Goal: Task Accomplishment & Management: Manage account settings

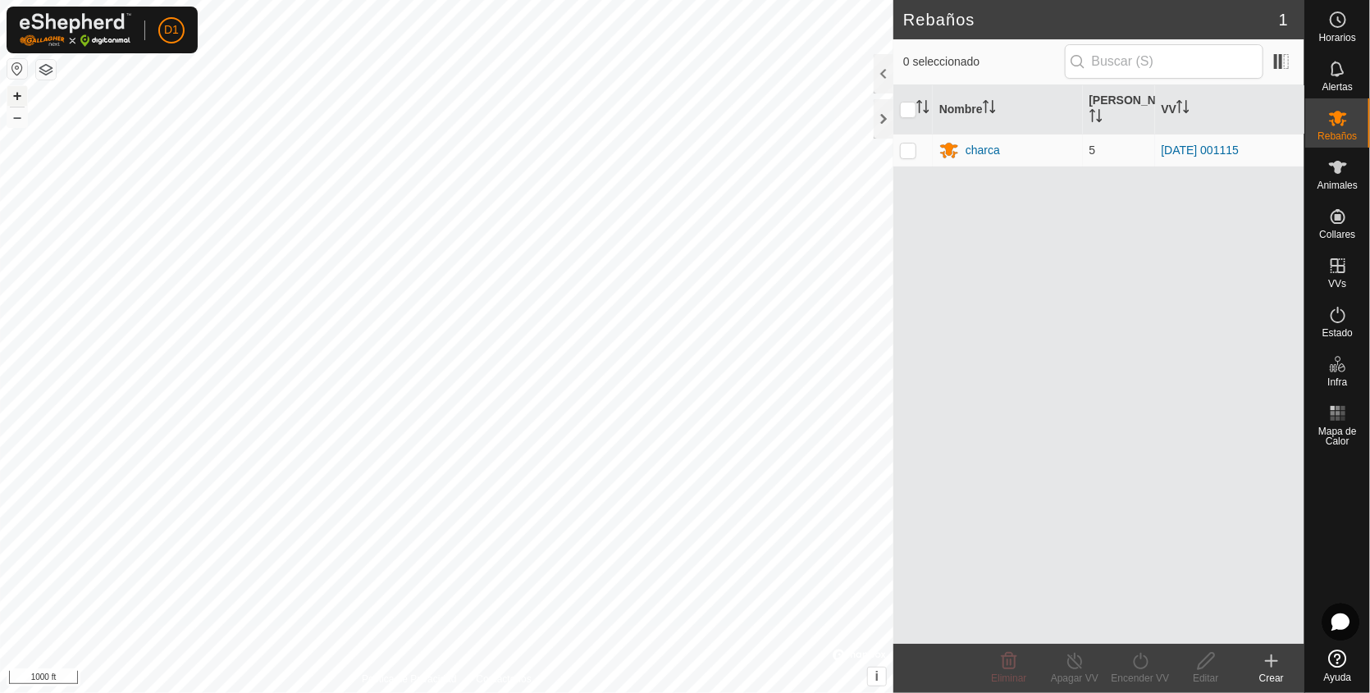
click at [16, 92] on button "+" at bounding box center [17, 96] width 20 height 20
click at [12, 94] on button "+" at bounding box center [17, 96] width 20 height 20
click at [902, 148] on p-checkbox at bounding box center [908, 150] width 16 height 13
checkbox input "true"
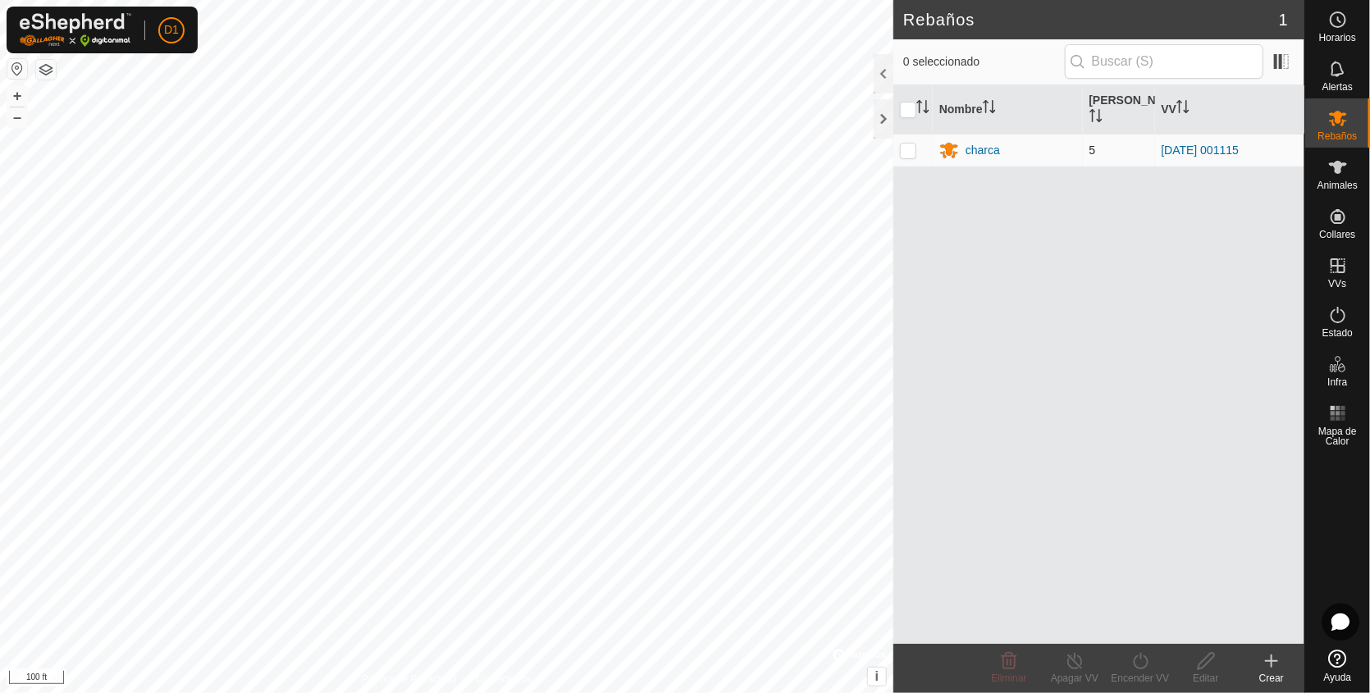
checkbox input "true"
click at [1134, 663] on icon at bounding box center [1140, 661] width 15 height 16
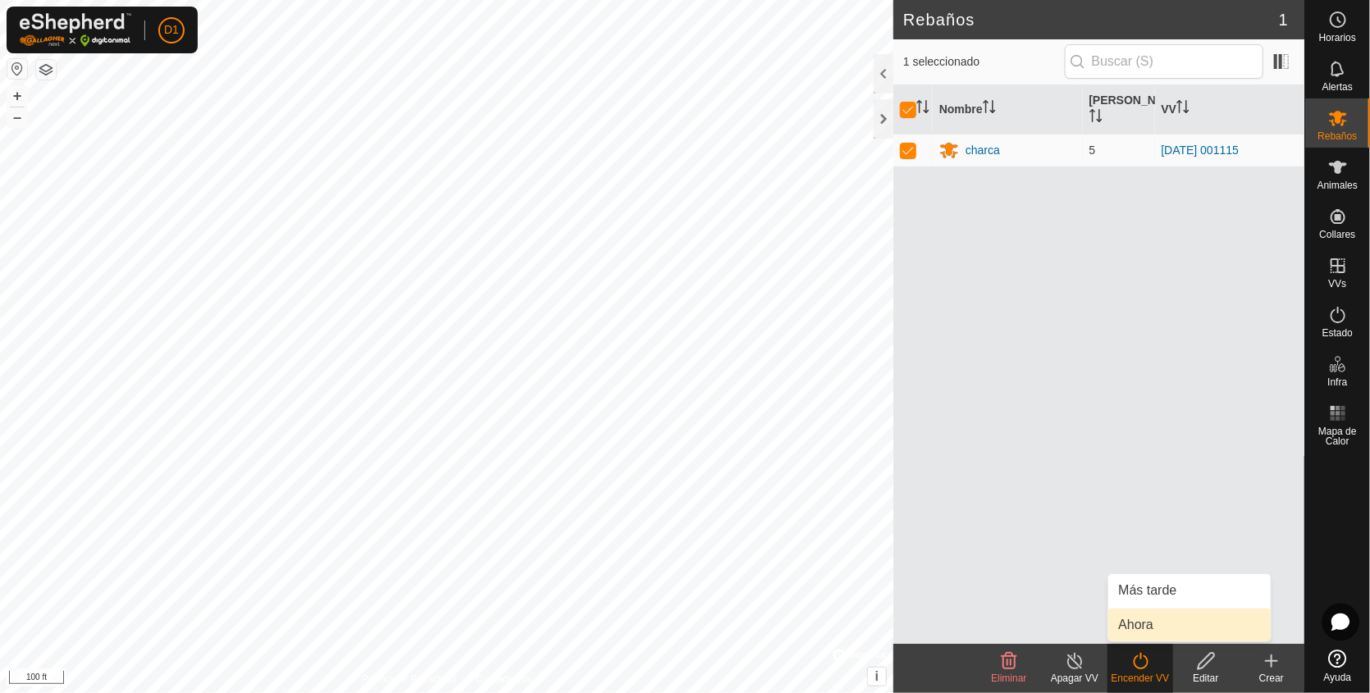
click at [1128, 617] on link "Ahora" at bounding box center [1189, 625] width 162 height 33
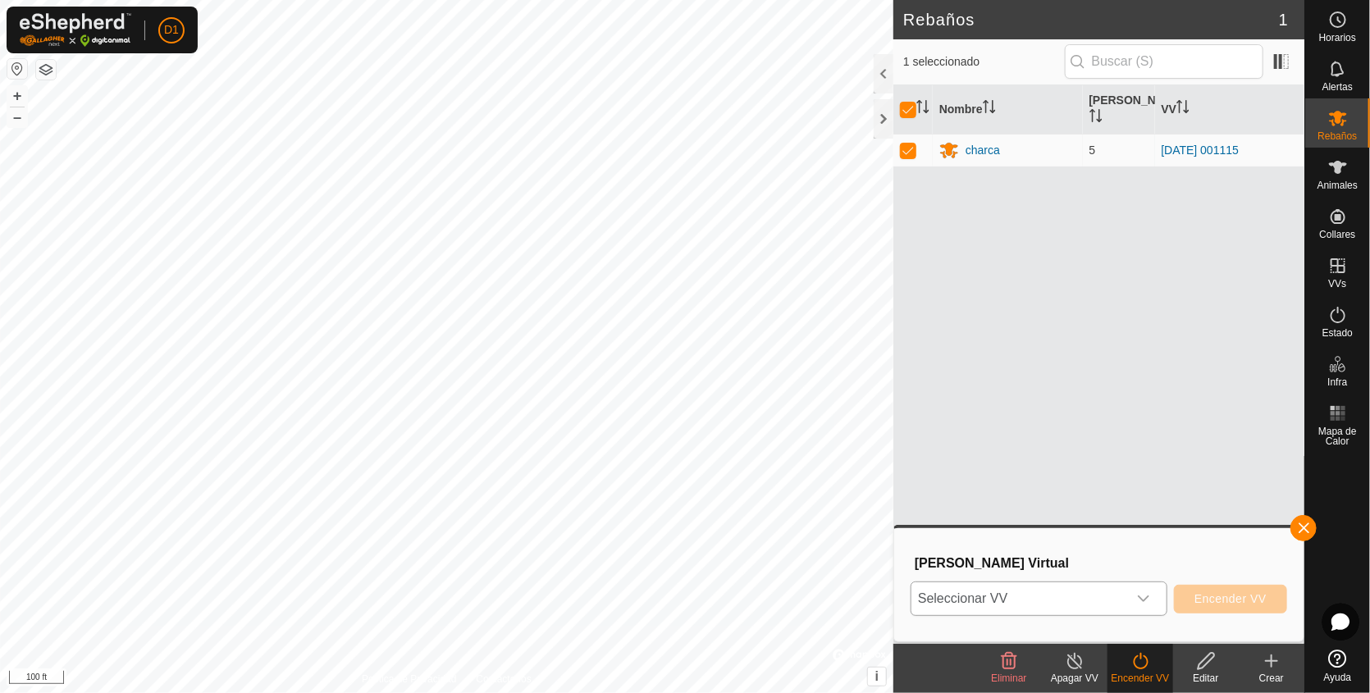
click at [1142, 599] on icon "dropdown trigger" at bounding box center [1143, 598] width 13 height 13
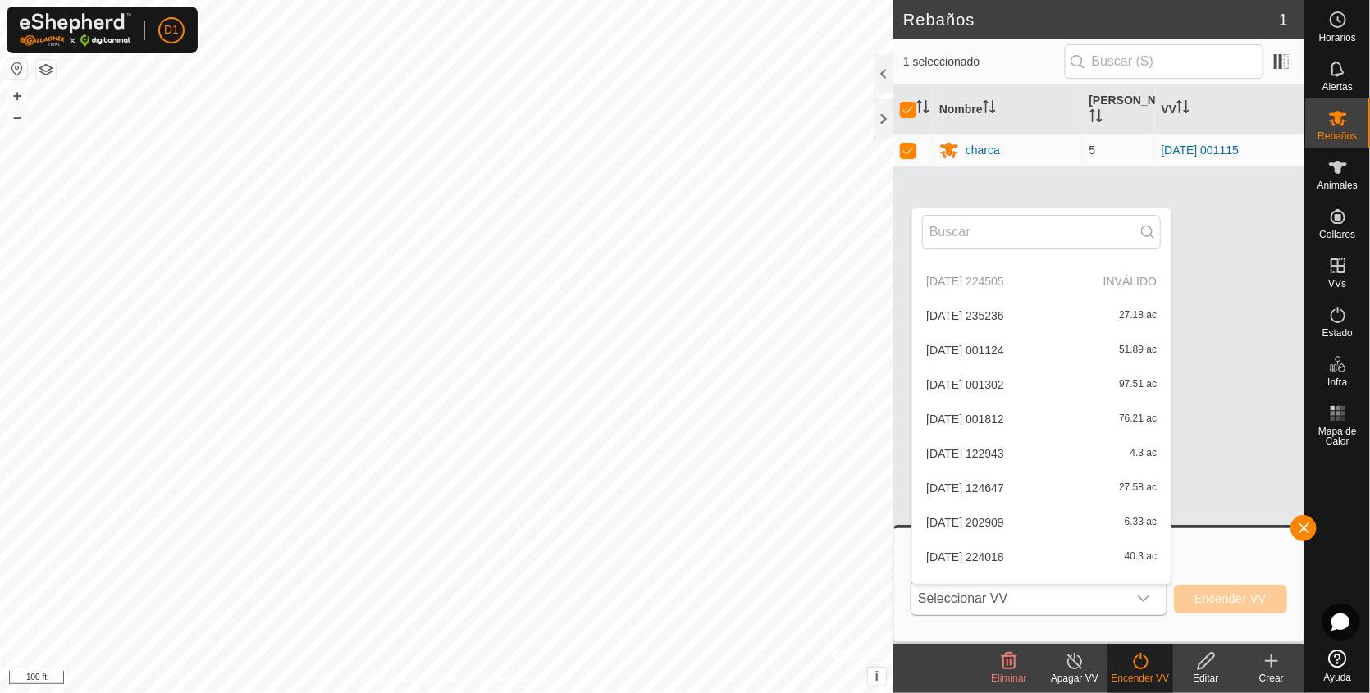
scroll to position [86, 0]
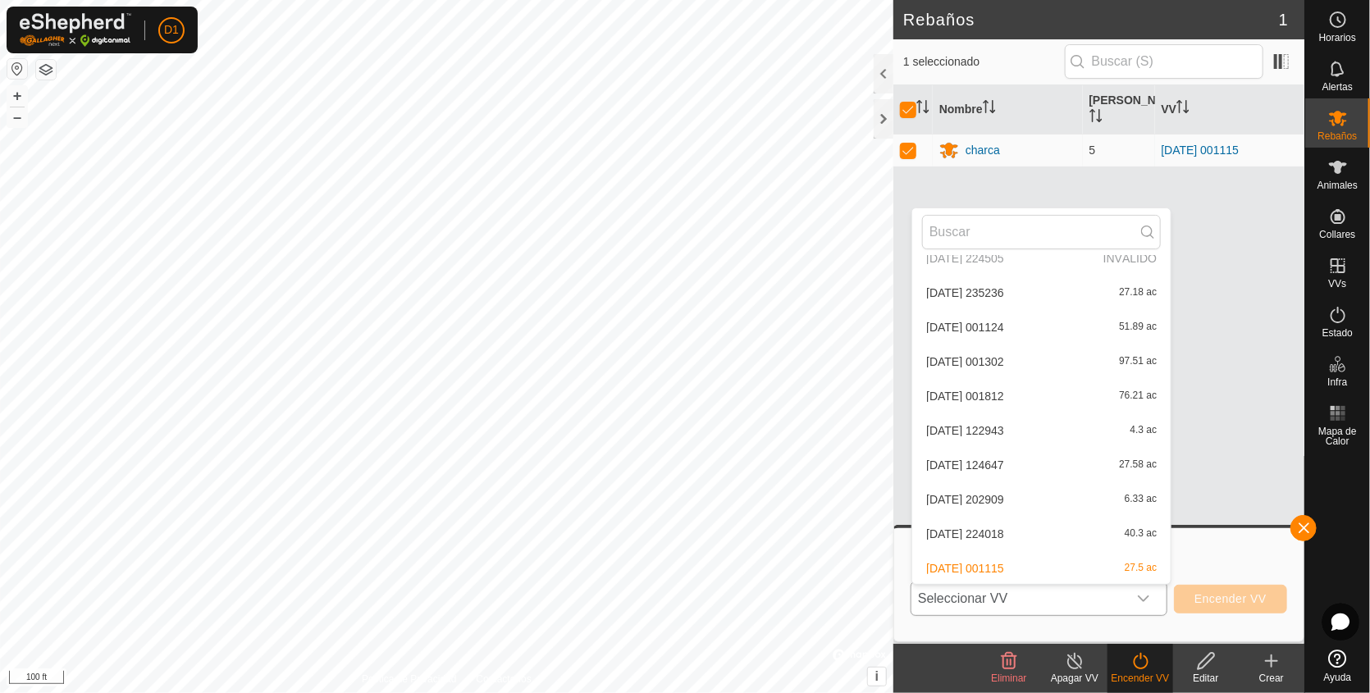
click at [1039, 568] on li "[DATE] 001115 27.5 ac" at bounding box center [1041, 568] width 258 height 33
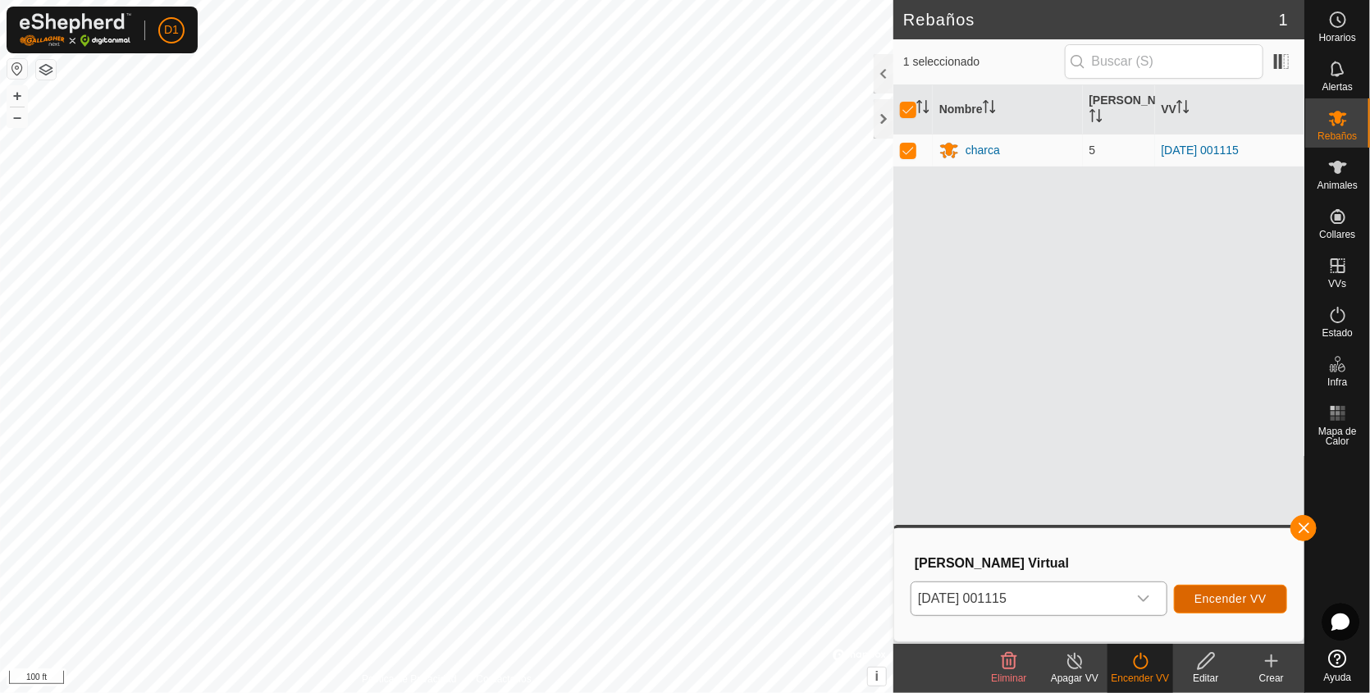
click at [1228, 600] on span "Encender VV" at bounding box center [1230, 598] width 72 height 13
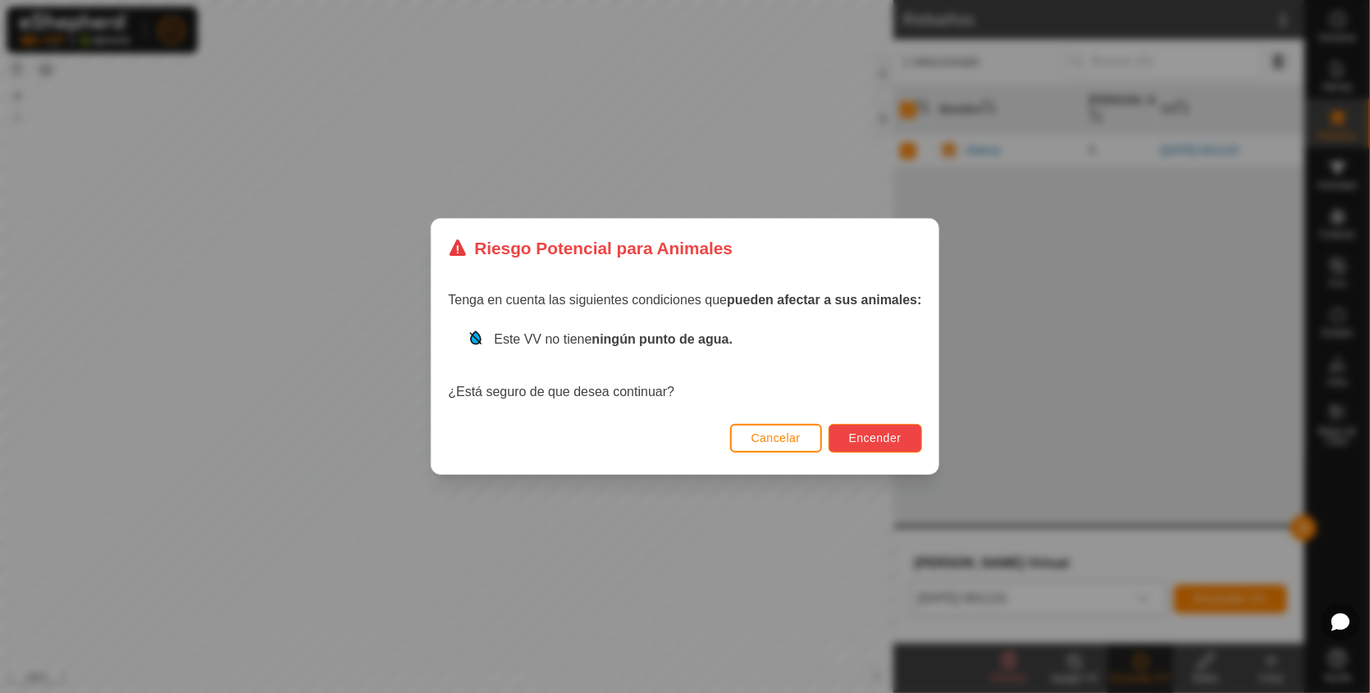
click at [863, 437] on span "Encender" at bounding box center [875, 438] width 53 height 13
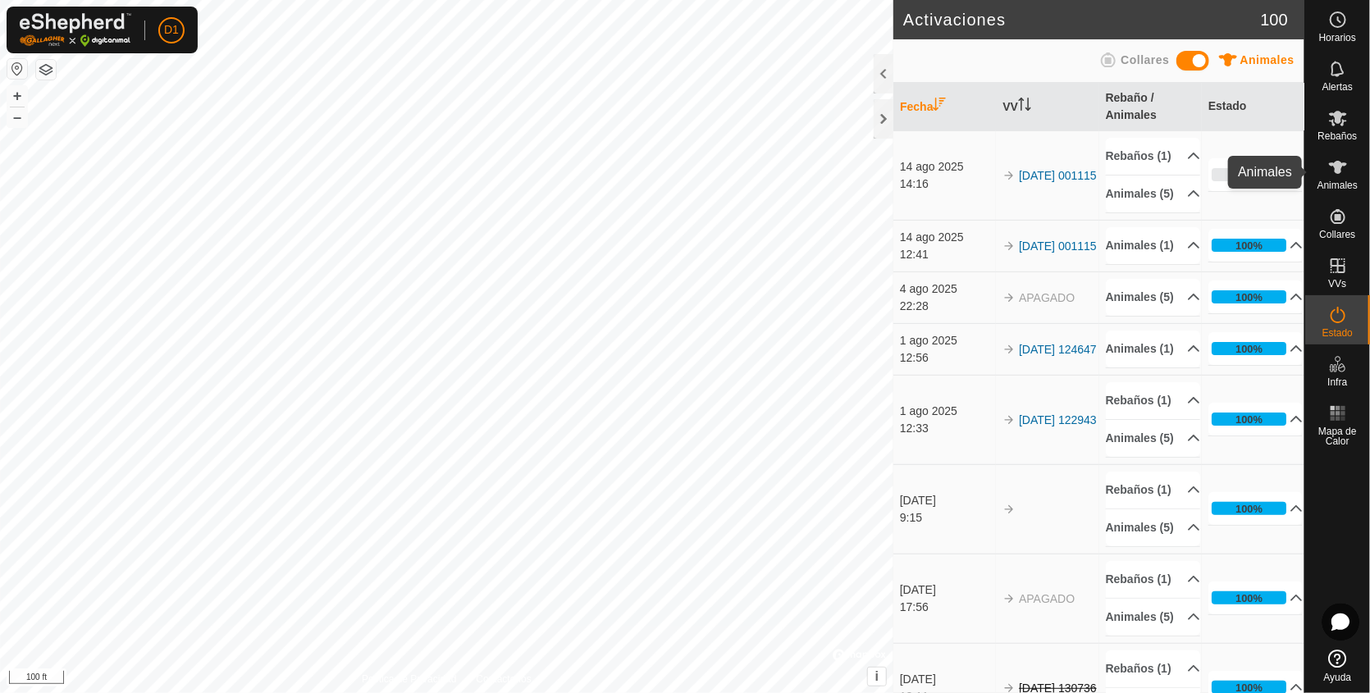
click at [1341, 165] on icon at bounding box center [1338, 167] width 18 height 13
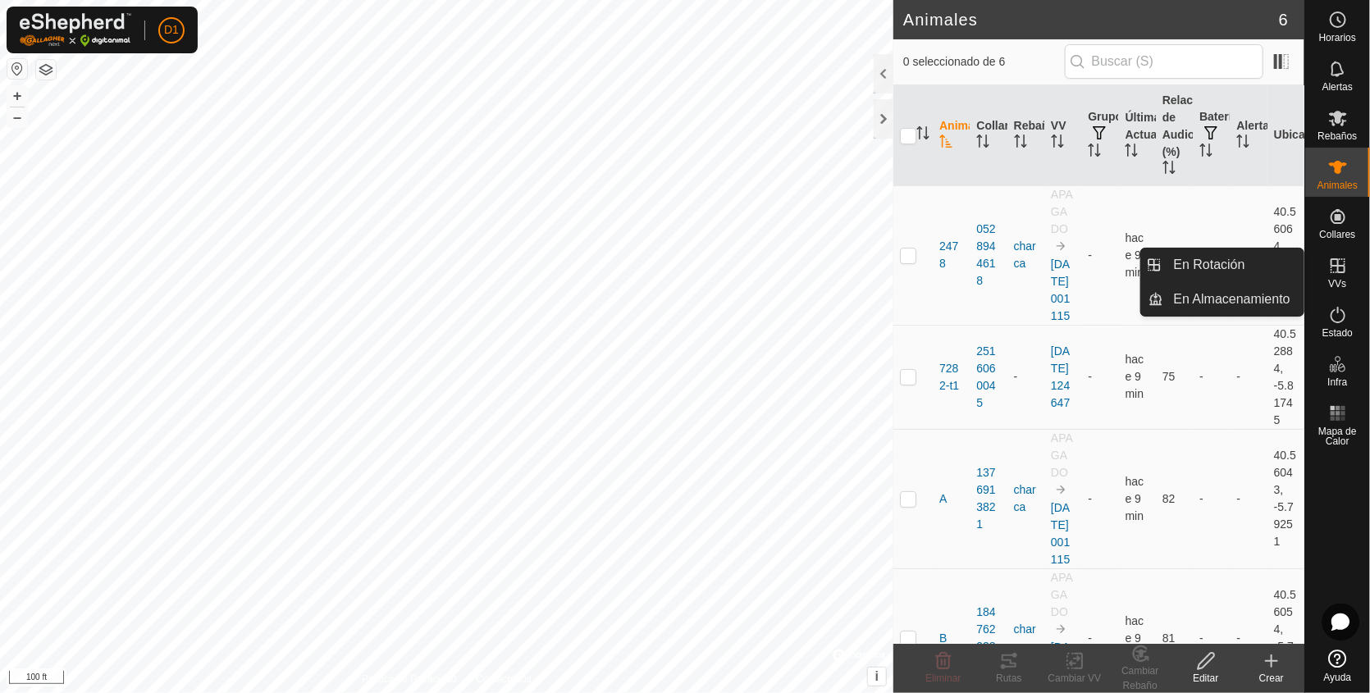
click at [1328, 274] on icon at bounding box center [1338, 266] width 20 height 20
click at [1216, 268] on link "En Rotación" at bounding box center [1234, 265] width 140 height 33
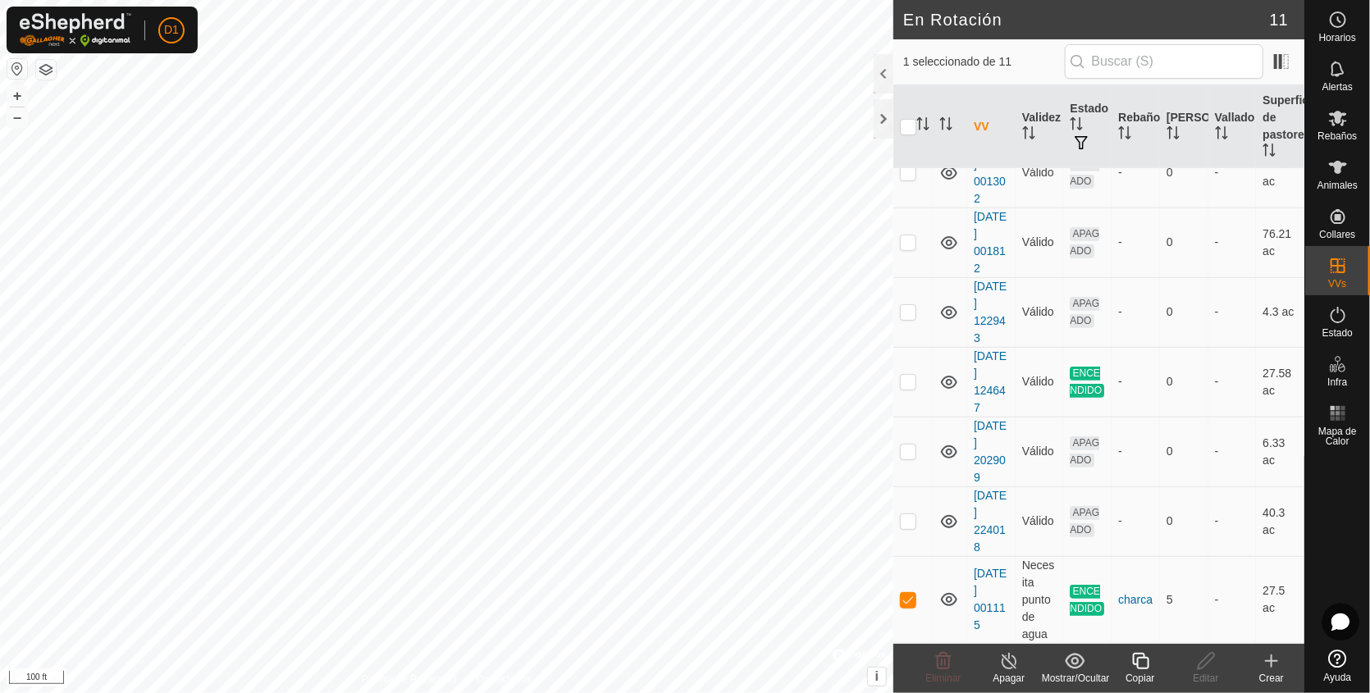
scroll to position [391, 0]
click at [901, 600] on p-checkbox at bounding box center [908, 599] width 16 height 13
checkbox input "false"
click at [1336, 164] on icon at bounding box center [1338, 167] width 18 height 13
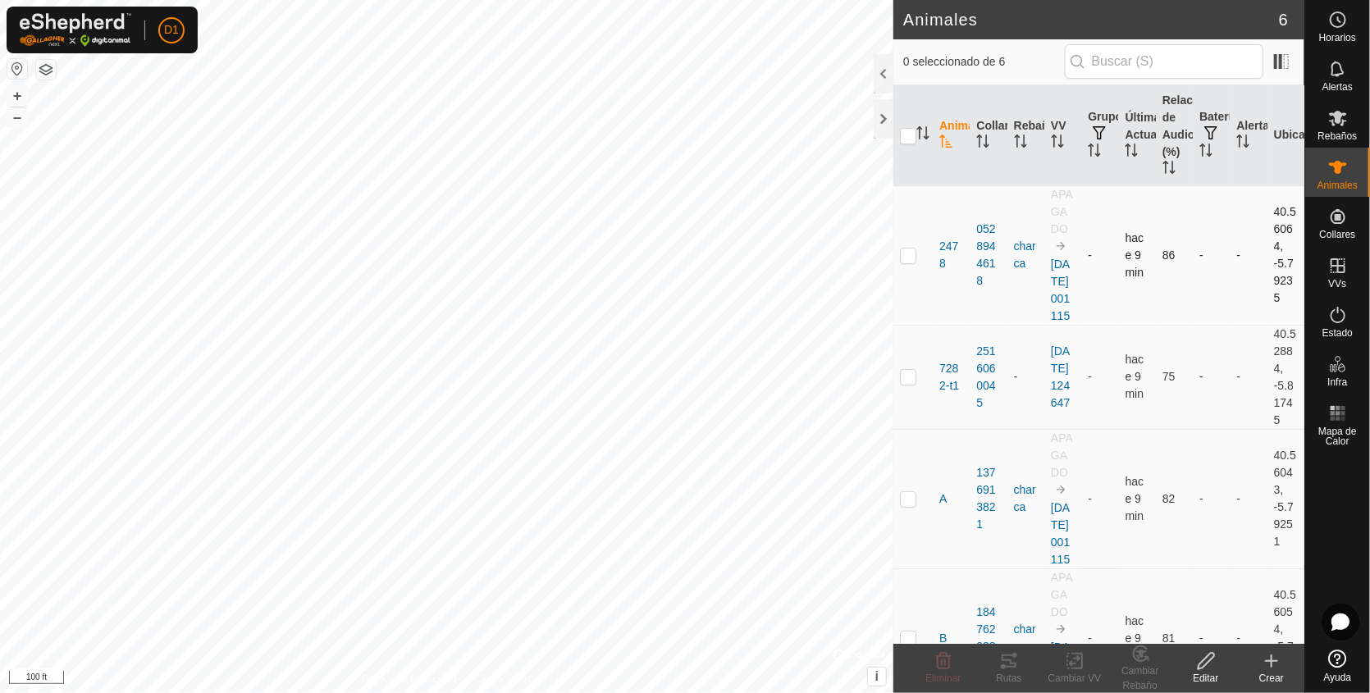
click at [903, 262] on p-checkbox at bounding box center [908, 255] width 16 height 13
click at [1006, 668] on icon at bounding box center [1009, 661] width 15 height 13
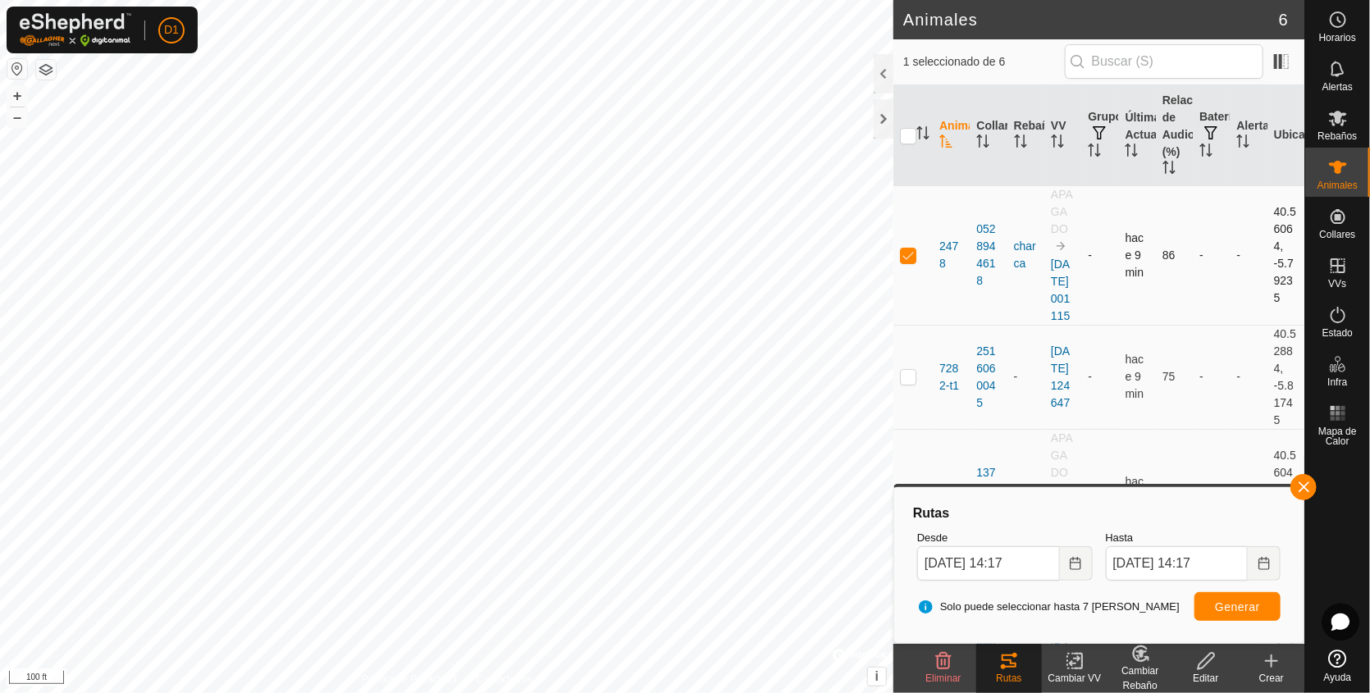
click at [906, 262] on p-checkbox at bounding box center [908, 255] width 16 height 13
checkbox input "false"
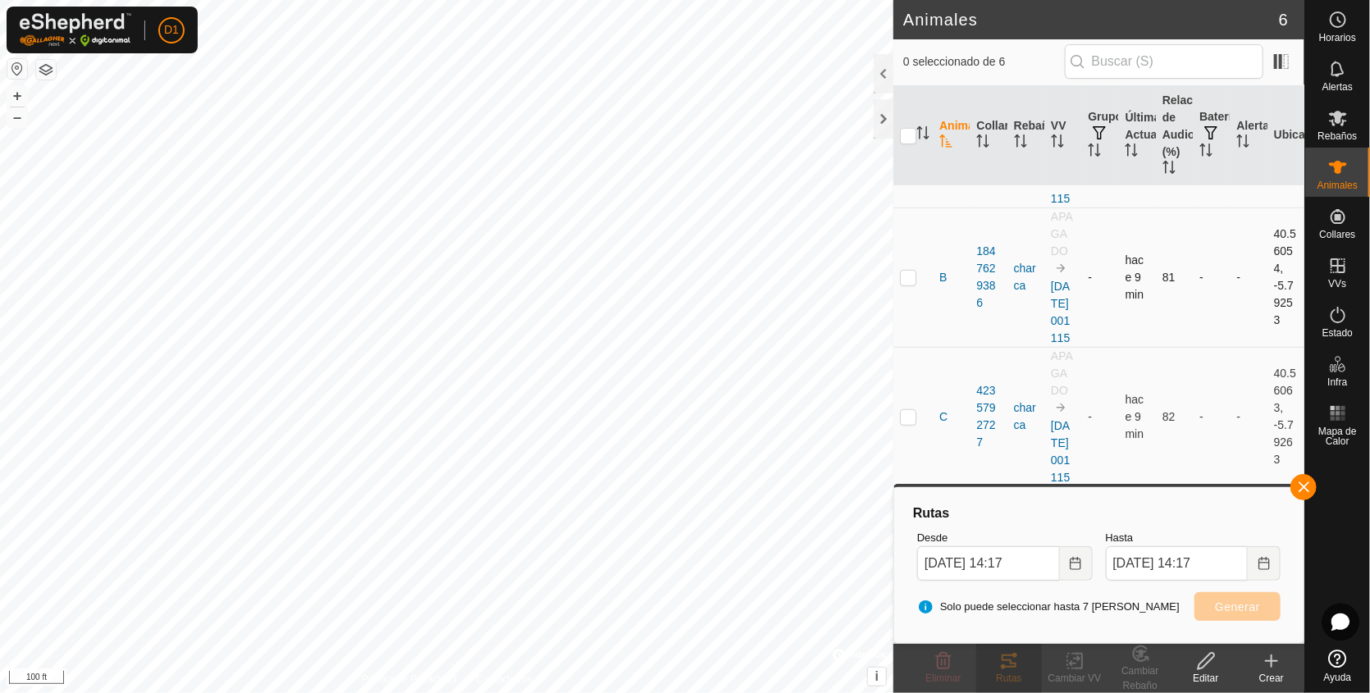
click at [908, 271] on p-checkbox at bounding box center [908, 277] width 16 height 13
click at [1252, 610] on span "Generar" at bounding box center [1237, 607] width 45 height 13
click at [902, 271] on p-checkbox at bounding box center [908, 277] width 16 height 13
checkbox input "false"
click at [901, 410] on p-checkbox at bounding box center [908, 416] width 16 height 13
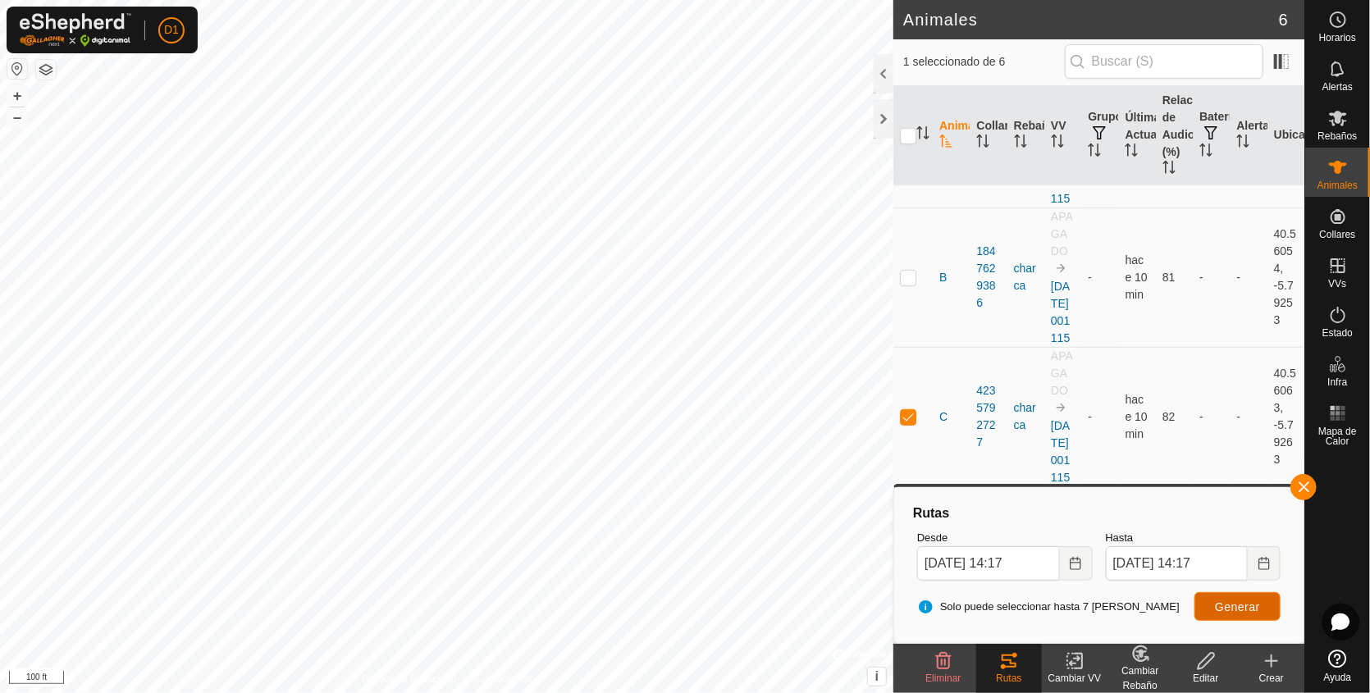
click at [1241, 610] on span "Generar" at bounding box center [1237, 607] width 45 height 13
click at [910, 395] on td at bounding box center [912, 416] width 39 height 139
checkbox input "false"
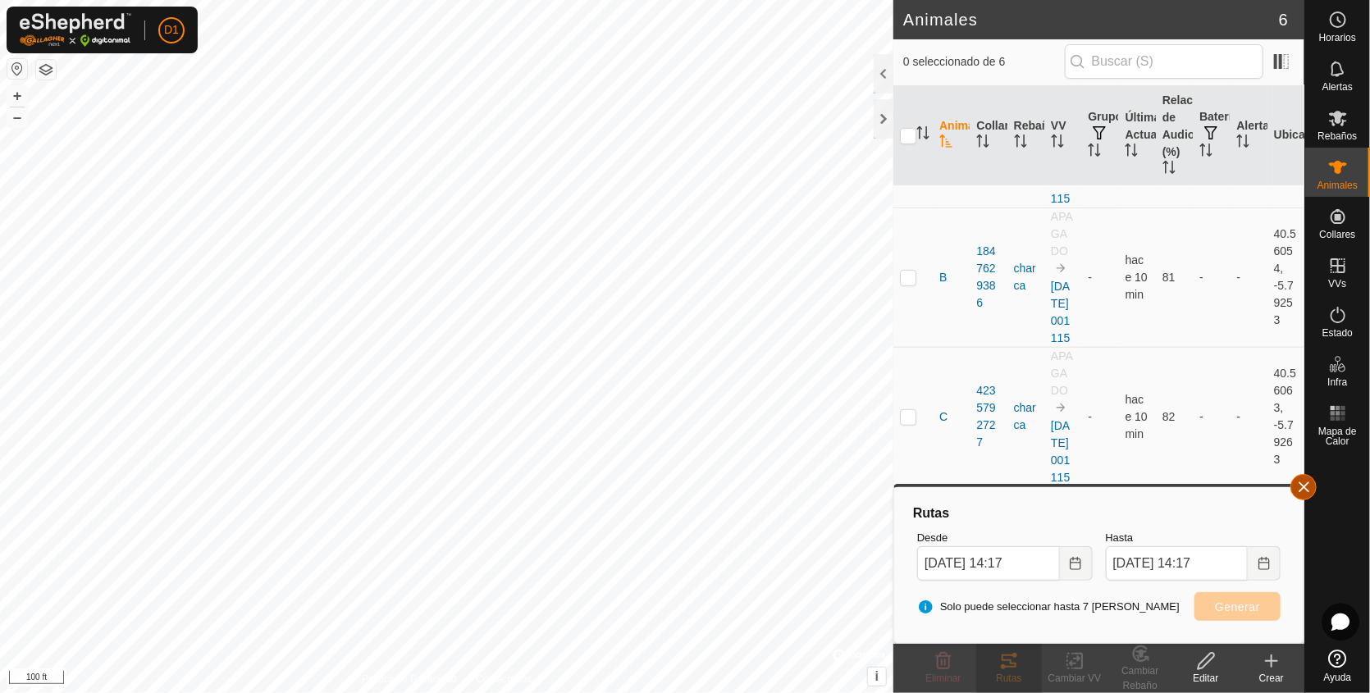
click at [1307, 482] on button "button" at bounding box center [1303, 487] width 26 height 26
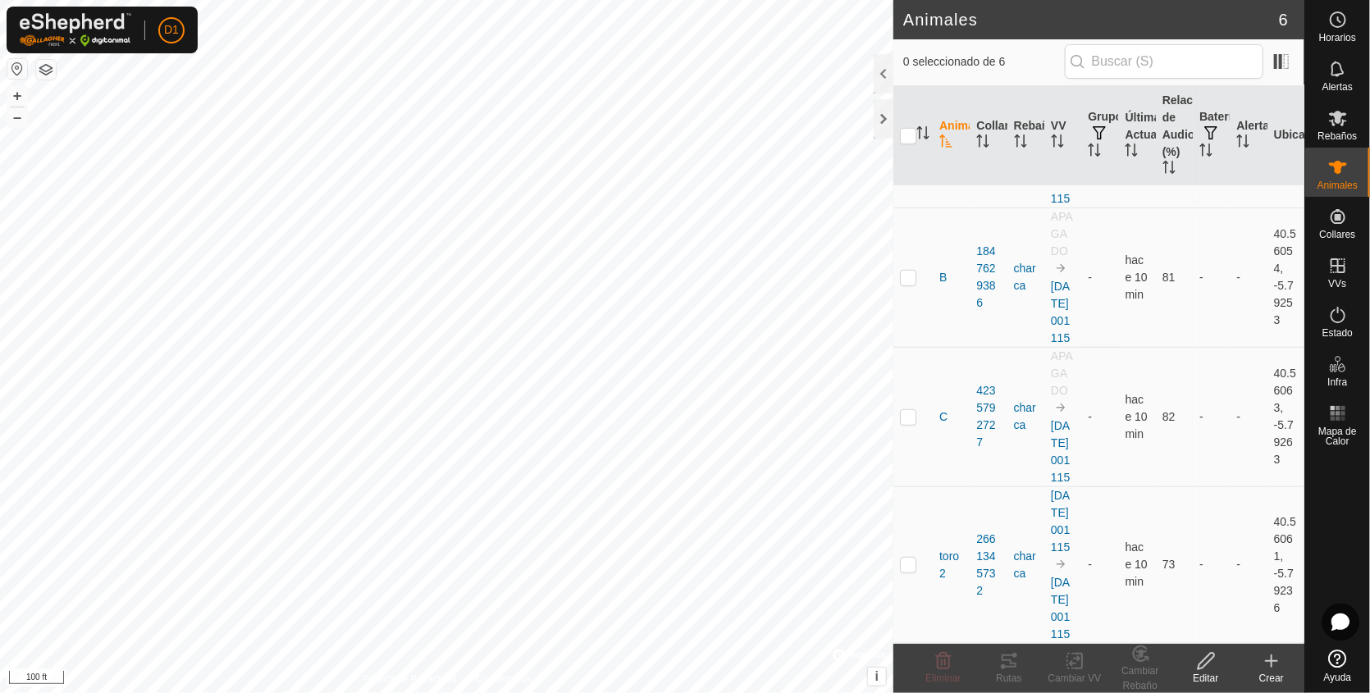
scroll to position [567, 0]
click at [903, 558] on p-checkbox at bounding box center [908, 564] width 16 height 13
click at [1002, 663] on icon at bounding box center [1009, 661] width 20 height 20
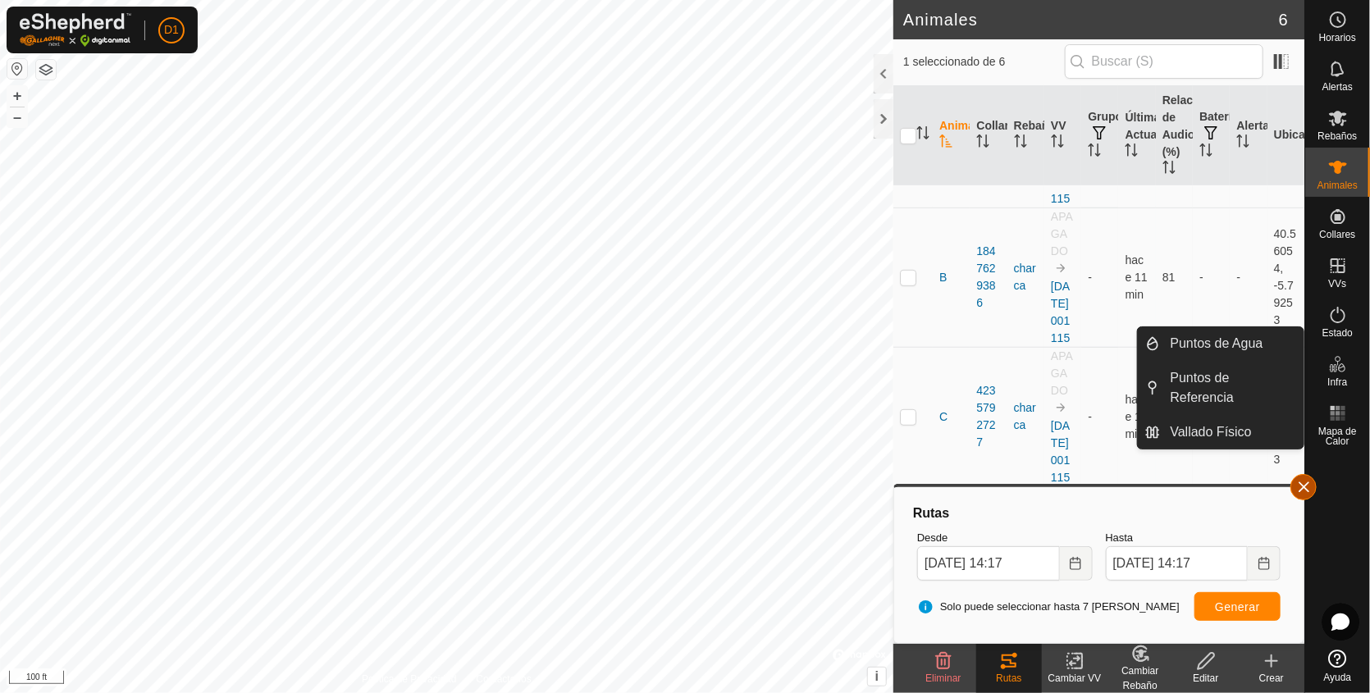
click at [1300, 483] on button "button" at bounding box center [1303, 487] width 26 height 26
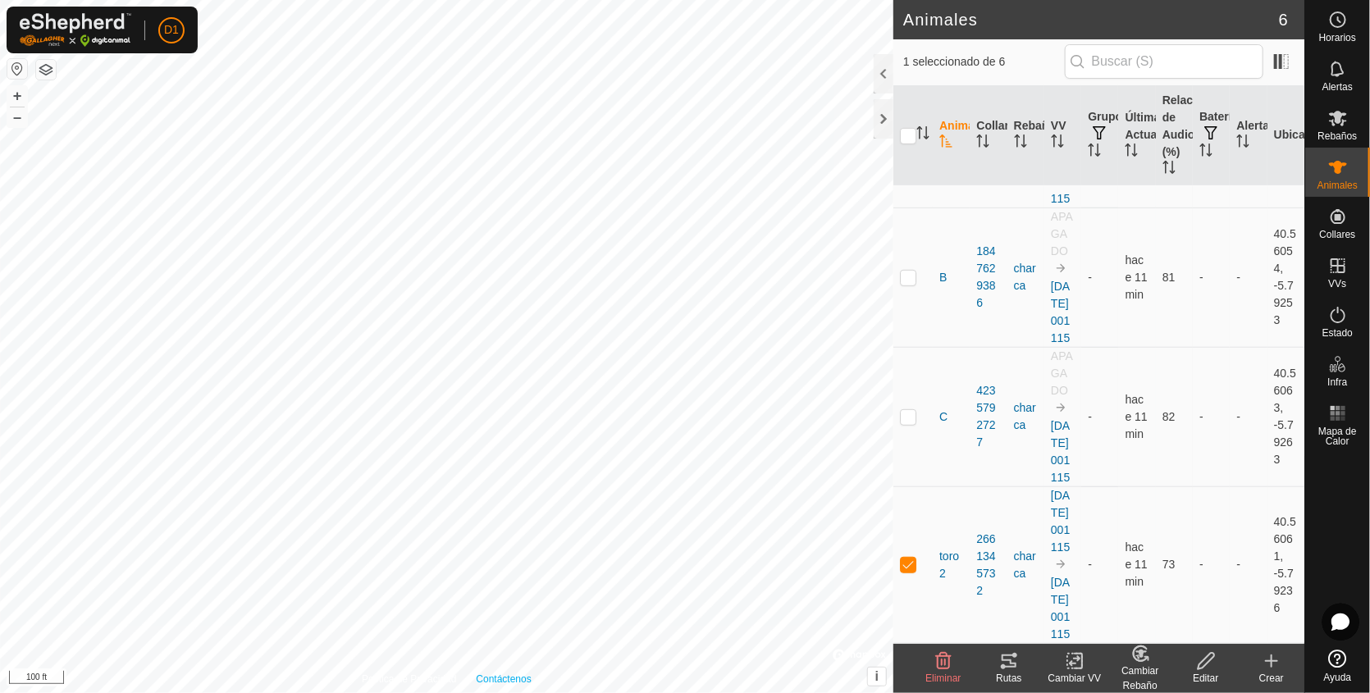
click at [530, 678] on div "Política de Privacidad Contáctenos [DATE] 001115 Tipo: Zona de Inclusión 5 Anim…" at bounding box center [446, 346] width 893 height 693
click at [906, 558] on p-checkbox at bounding box center [908, 564] width 16 height 13
checkbox input "false"
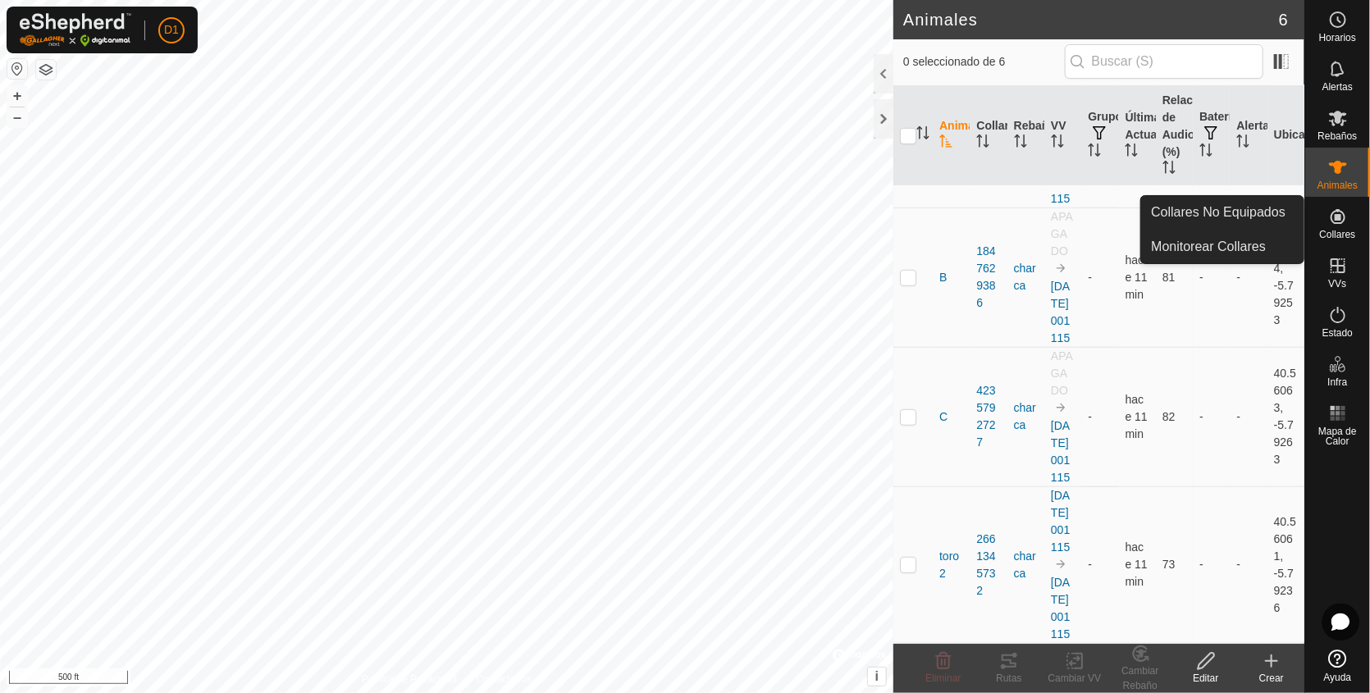
click at [1340, 230] on span "Collares" at bounding box center [1337, 235] width 36 height 10
click at [1216, 244] on link "Monitorear Collares" at bounding box center [1222, 247] width 162 height 33
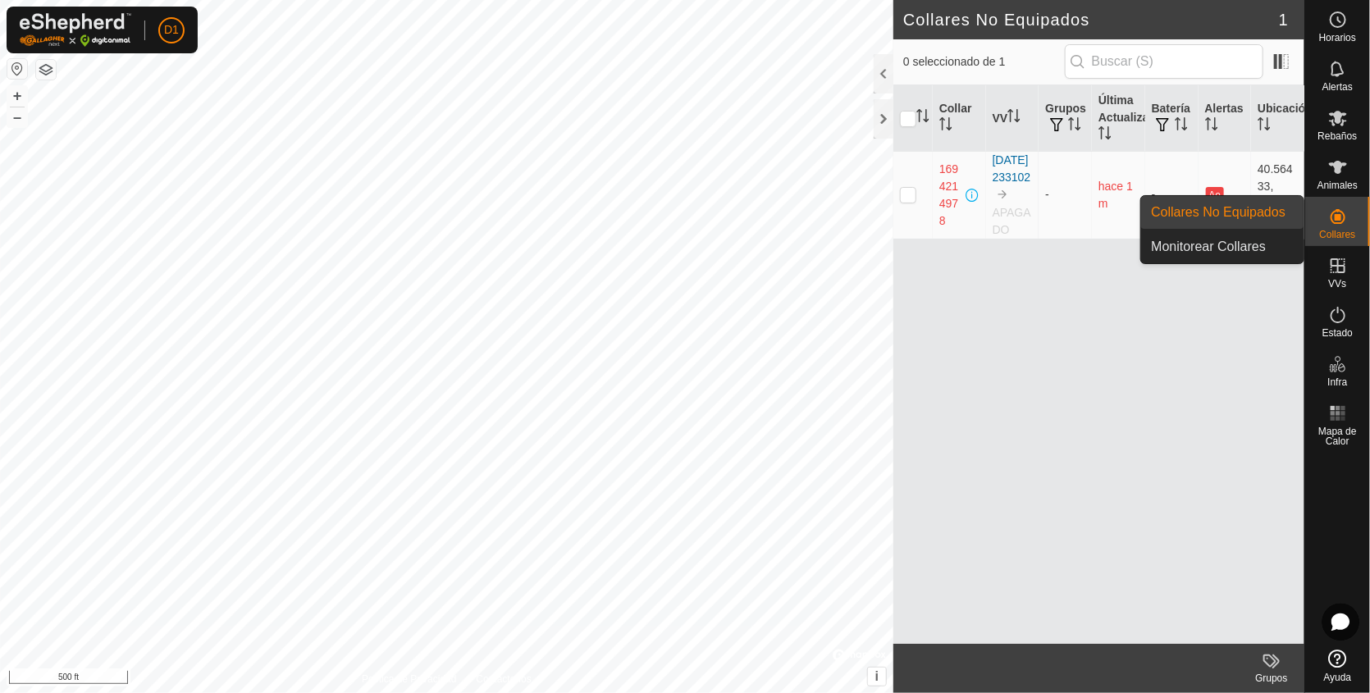
click at [1242, 209] on link "Collares No Equipados" at bounding box center [1222, 212] width 162 height 33
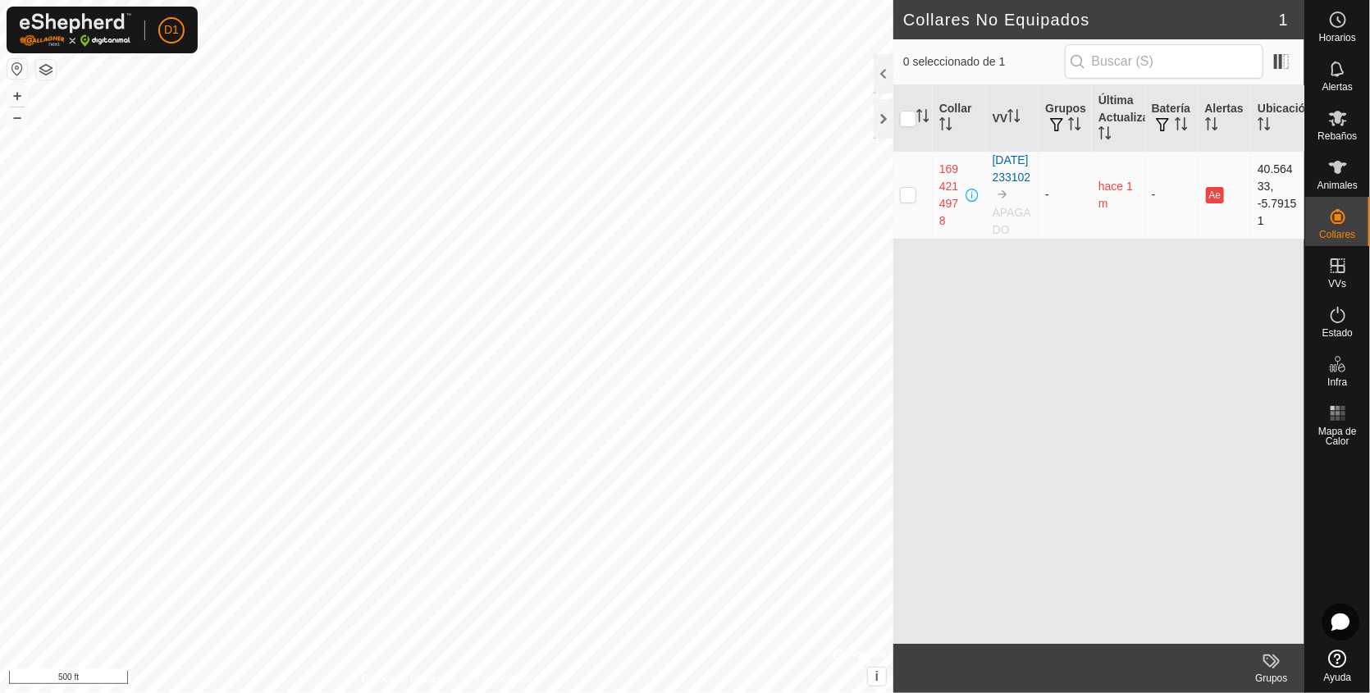
click at [903, 201] on p-checkbox at bounding box center [908, 194] width 16 height 13
checkbox input "true"
click at [903, 201] on p-checkbox at bounding box center [908, 194] width 16 height 13
checkbox input "false"
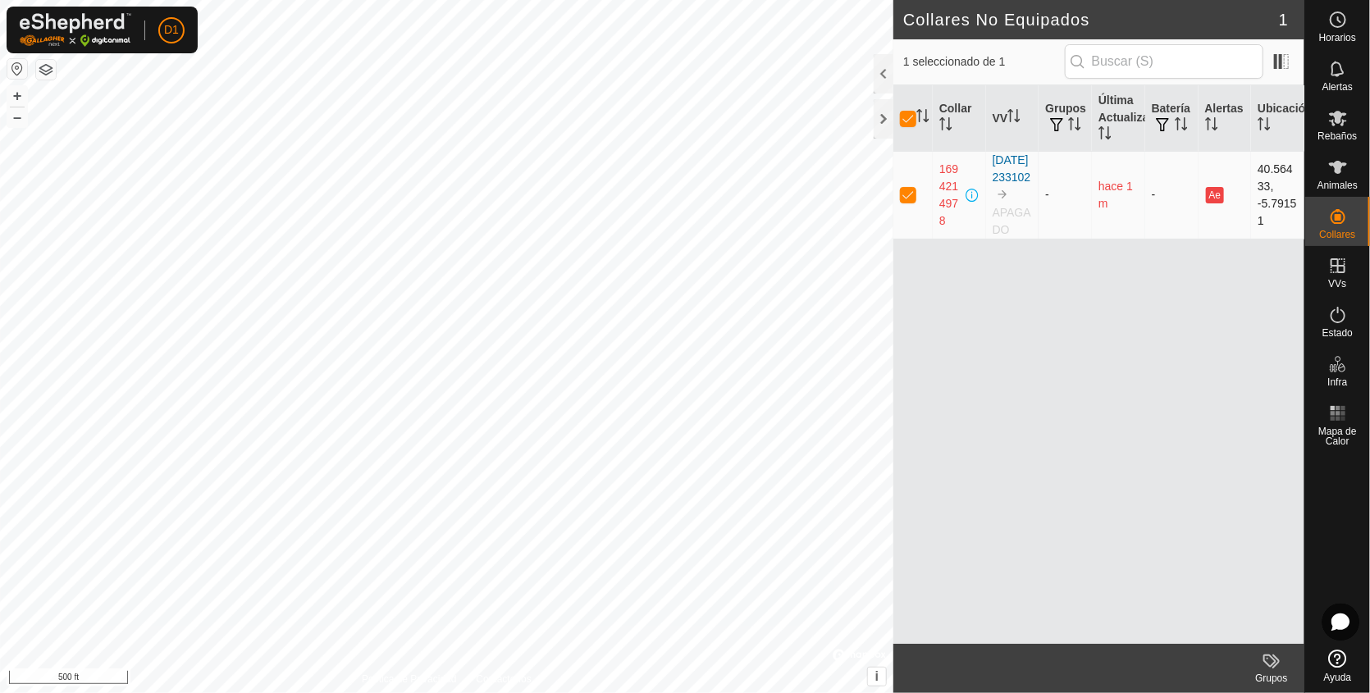
checkbox input "false"
click at [221, 128] on link "Cerrar sesión" at bounding box center [247, 129] width 162 height 26
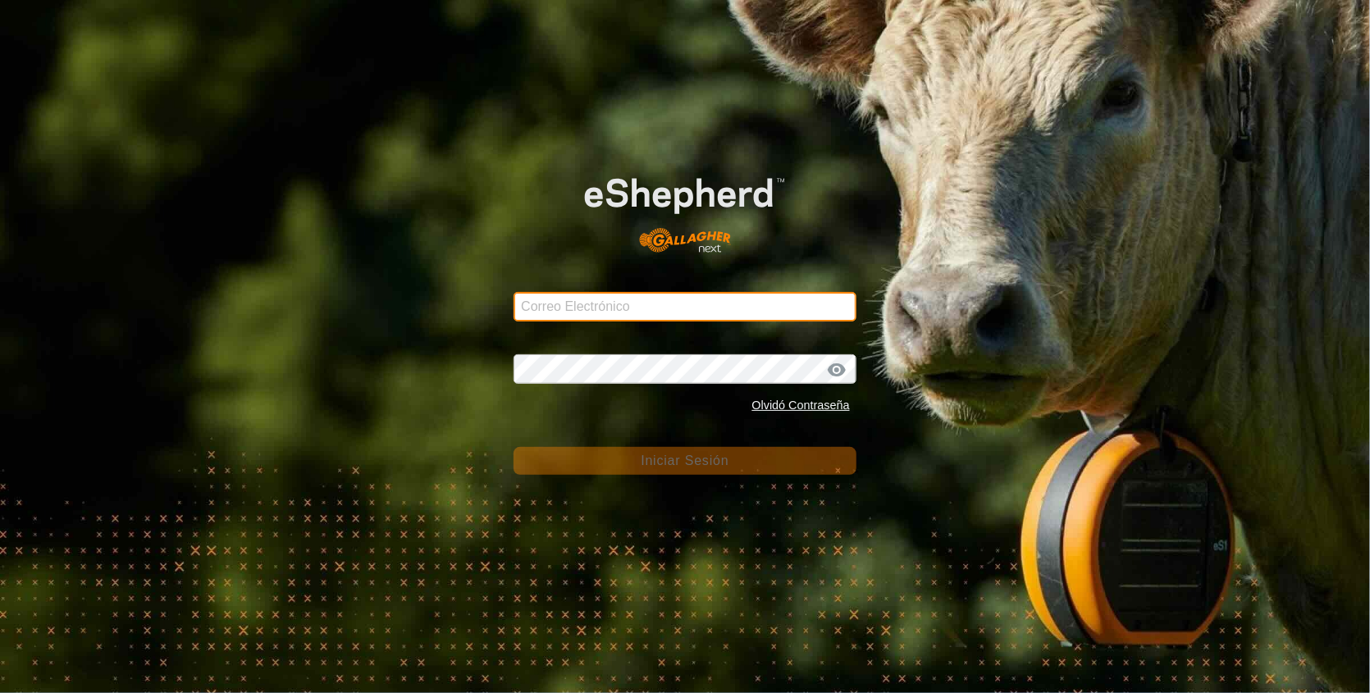
type input "[EMAIL_ADDRESS][DOMAIN_NAME]"
